Goal: Find specific page/section: Find specific page/section

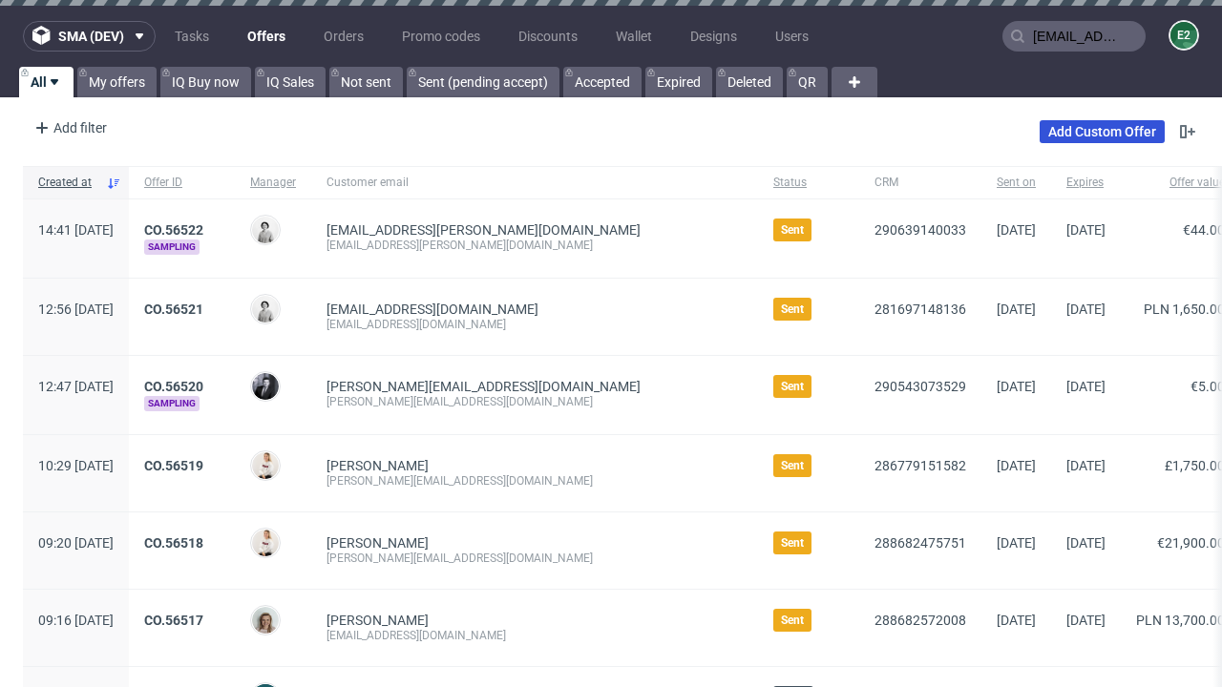
type input "[EMAIL_ADDRESS][PERSON_NAME][DOMAIN_NAME]"
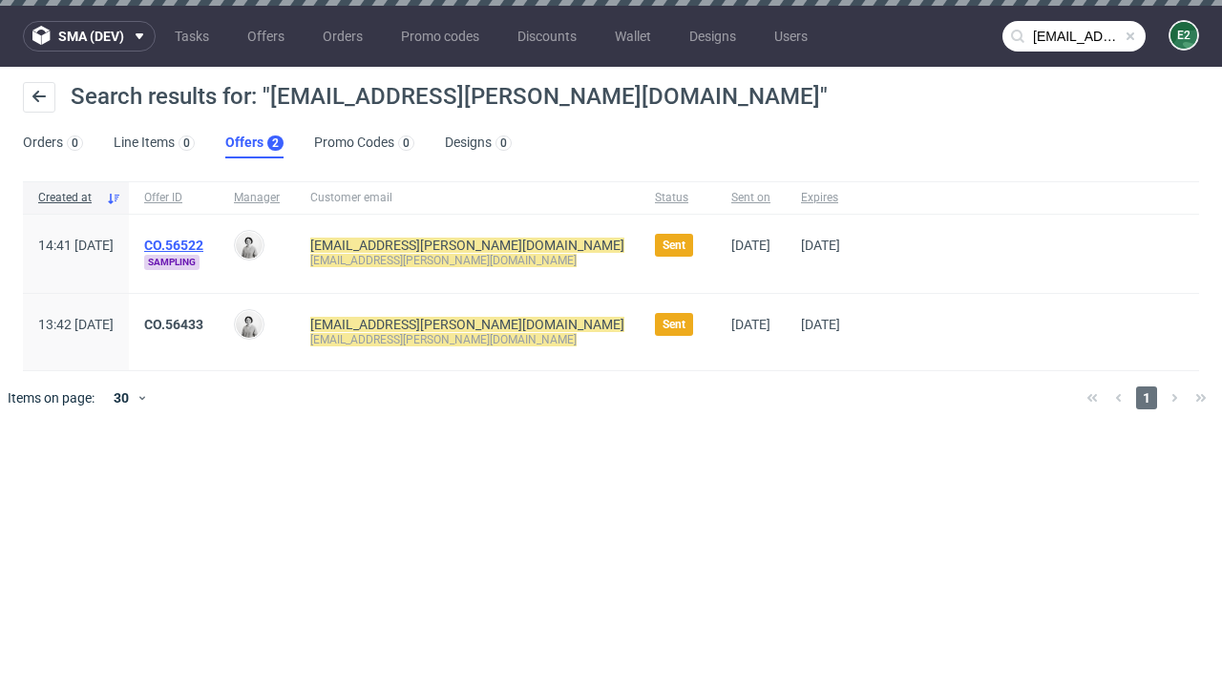
click at [254, 143] on link "Offers 2" at bounding box center [254, 143] width 58 height 31
click at [203, 245] on link "CO.56522" at bounding box center [173, 245] width 59 height 15
